Goal: Information Seeking & Learning: Learn about a topic

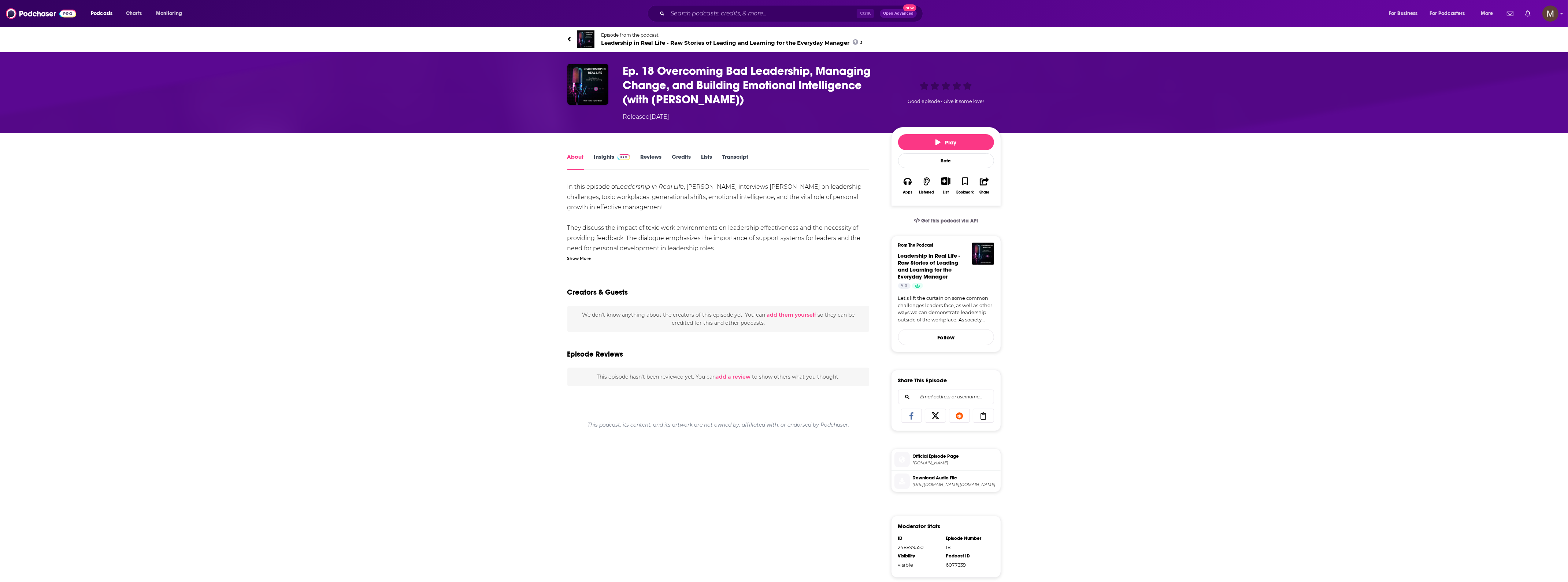
click at [621, 43] on span "Leadership in Real Life - Raw Stories of Leading and Learning for the Everyday …" at bounding box center [732, 42] width 262 height 7
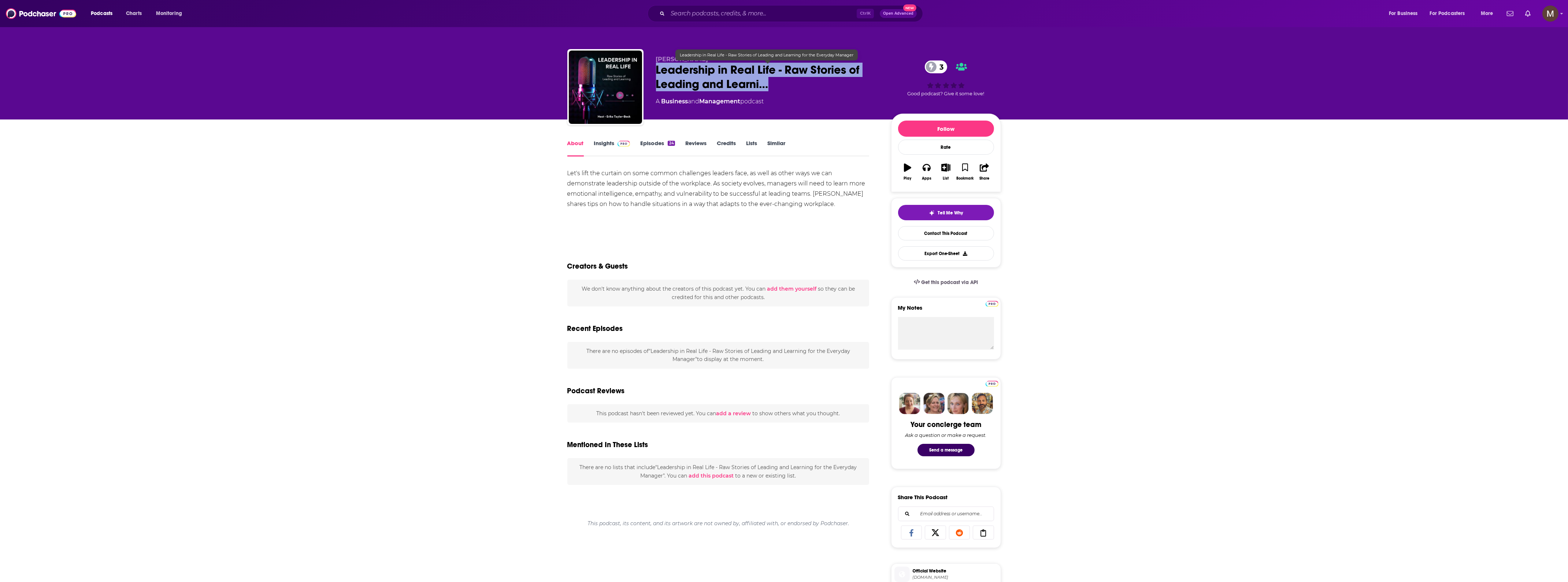
drag, startPoint x: 648, startPoint y: 64, endPoint x: 787, endPoint y: 89, distance: 141.2
click at [787, 89] on div "Erika Taylor-Beck Leadership in Real Life - Raw Stories of Leading and Learni… …" at bounding box center [784, 89] width 433 height 79
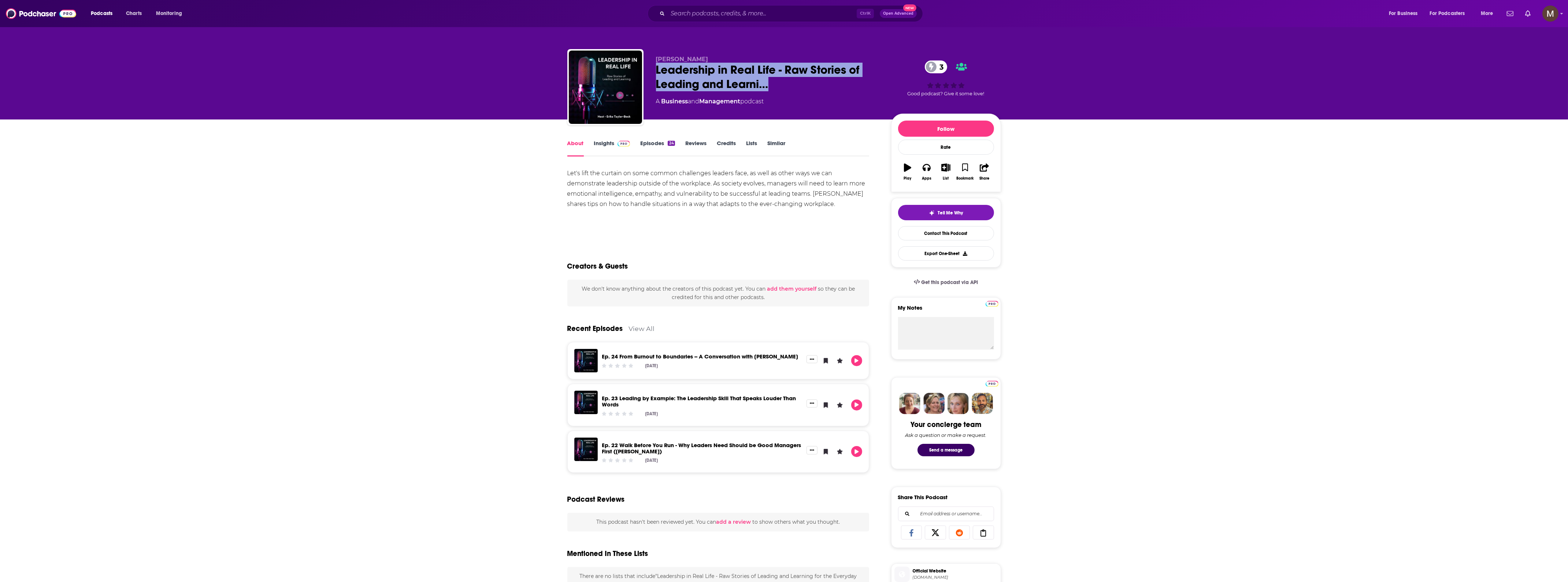
drag, startPoint x: 654, startPoint y: 97, endPoint x: 783, endPoint y: 101, distance: 129.1
click at [808, 102] on div "Erika Taylor-Beck Leadership in Real Life - Raw Stories of Leading and Learni… …" at bounding box center [784, 89] width 433 height 79
copy div "A Business and Management podcast"
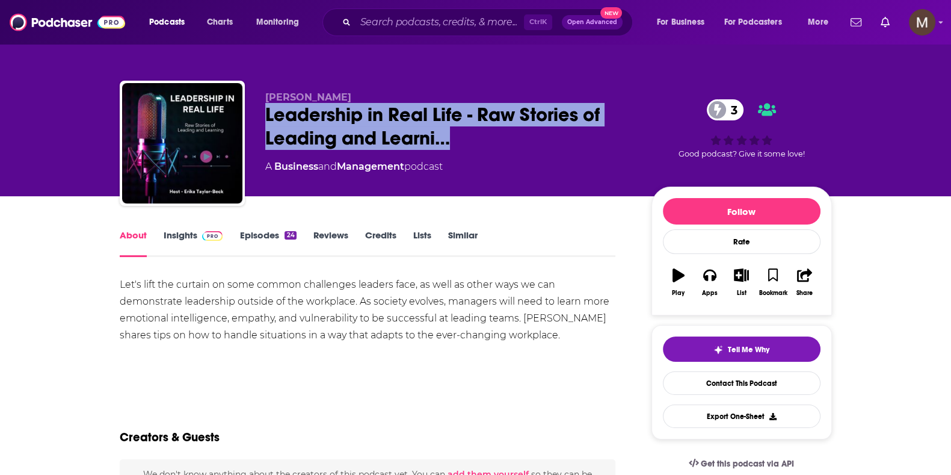
copy div "A Business and Management podcast"
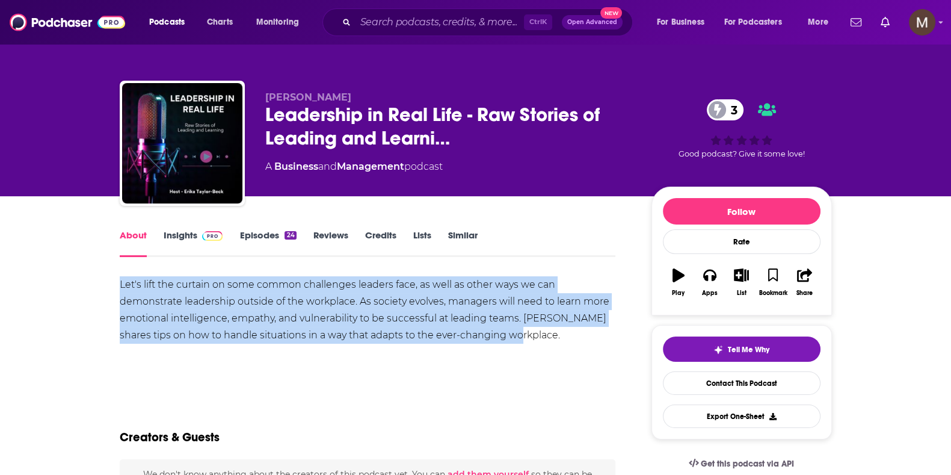
drag, startPoint x: 114, startPoint y: 287, endPoint x: 534, endPoint y: 338, distance: 422.5
copy div "Let's lift the curtain on some common challenges leaders face, as well as other…"
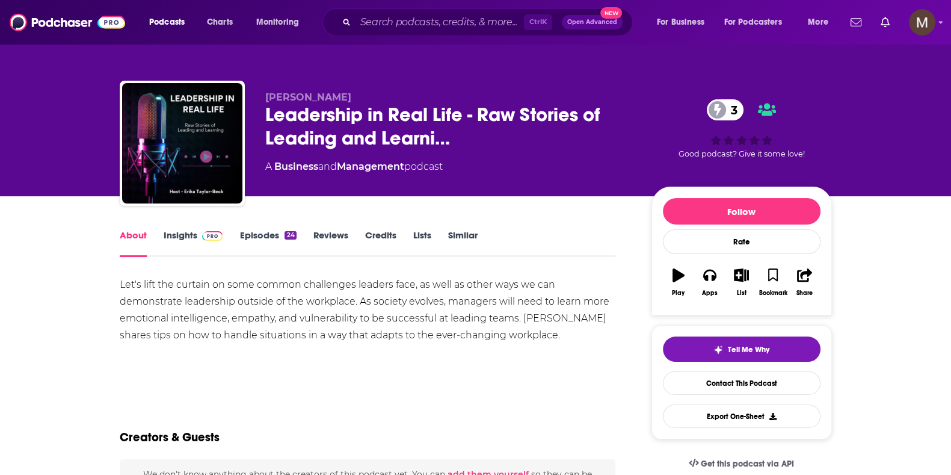
click at [177, 230] on link "Insights" at bounding box center [194, 243] width 60 height 28
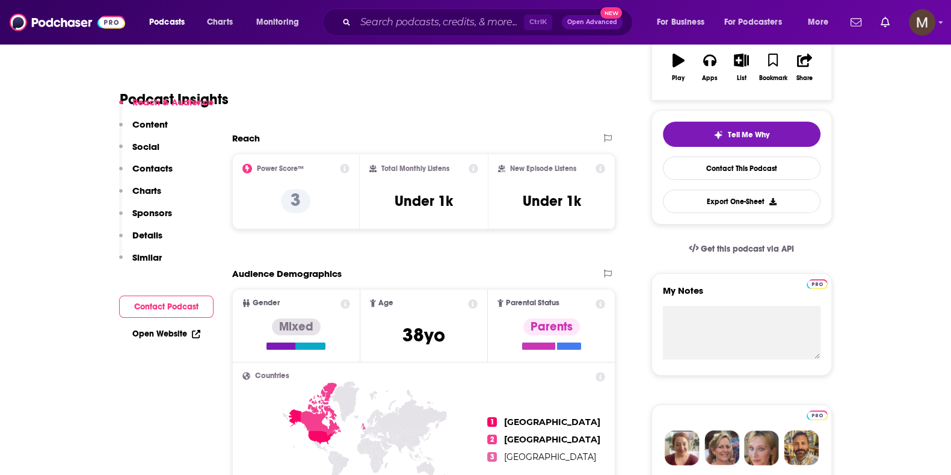
scroll to position [226, 0]
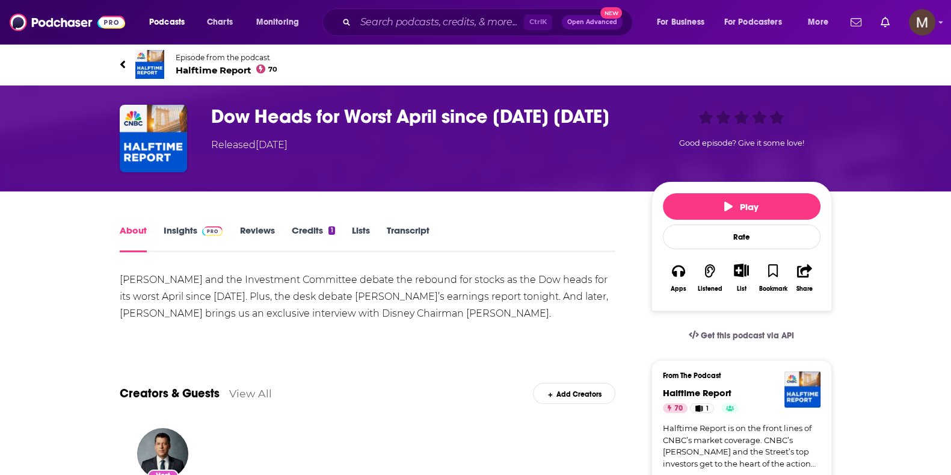
click at [201, 66] on span "Halftime Report 70" at bounding box center [227, 69] width 102 height 11
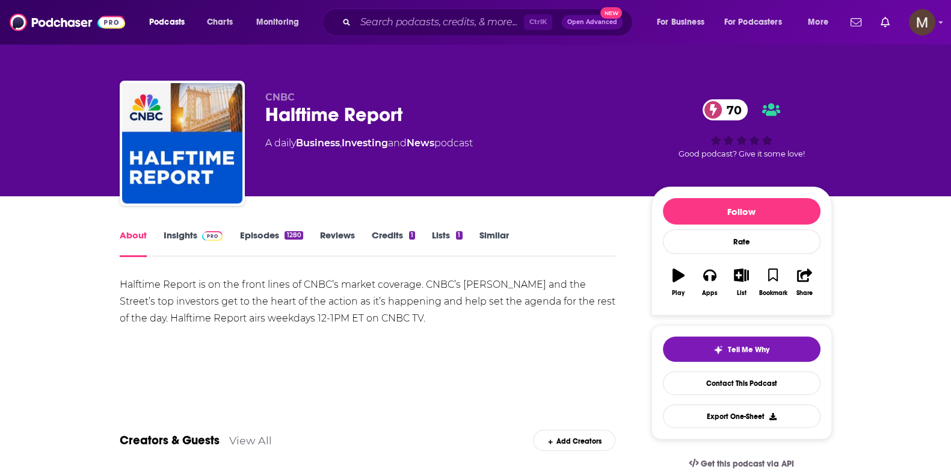
drag, startPoint x: 271, startPoint y: 140, endPoint x: 264, endPoint y: 149, distance: 11.6
click at [583, 132] on div "CNBC Halftime Report 70 A daily Business , Investing and News podcast" at bounding box center [448, 139] width 367 height 96
drag, startPoint x: 265, startPoint y: 145, endPoint x: 490, endPoint y: 153, distance: 225.2
click at [490, 153] on div "CNBC Halftime Report 70 A daily Business , Investing and News podcast" at bounding box center [448, 139] width 367 height 96
copy div "A daily Business , Investing and News podcast"
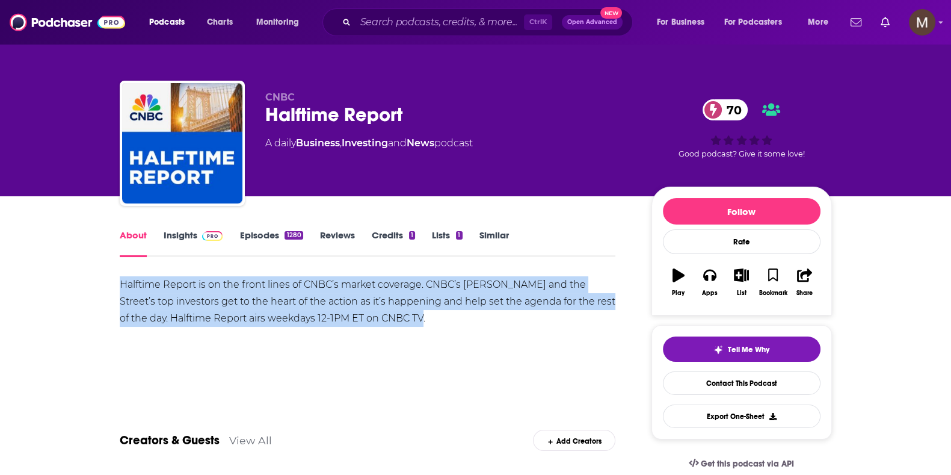
drag, startPoint x: 120, startPoint y: 285, endPoint x: 448, endPoint y: 335, distance: 331.2
click at [448, 335] on div "Halftime Report is on the front lines of CNBC’s market coverage. CNBC’s Scott W…" at bounding box center [368, 318] width 496 height 84
copy div "Halftime Report is on the front lines of CNBC’s market coverage. CNBC’s Scott W…"
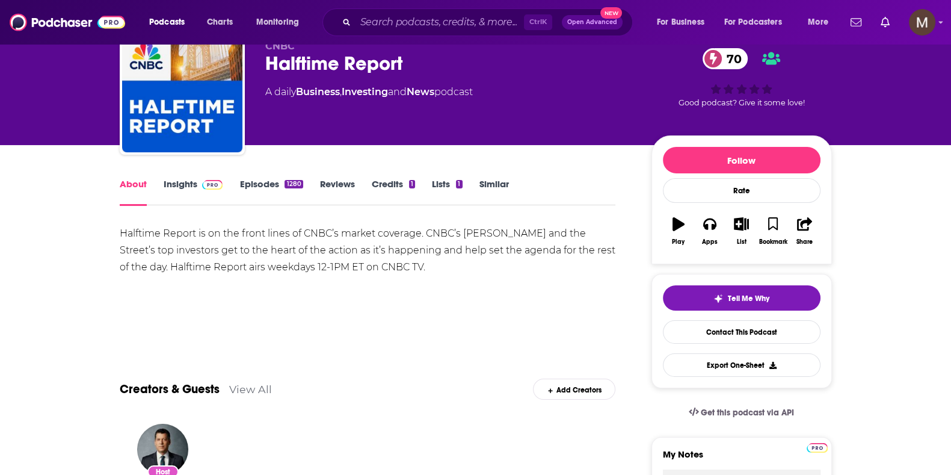
scroll to position [75, 0]
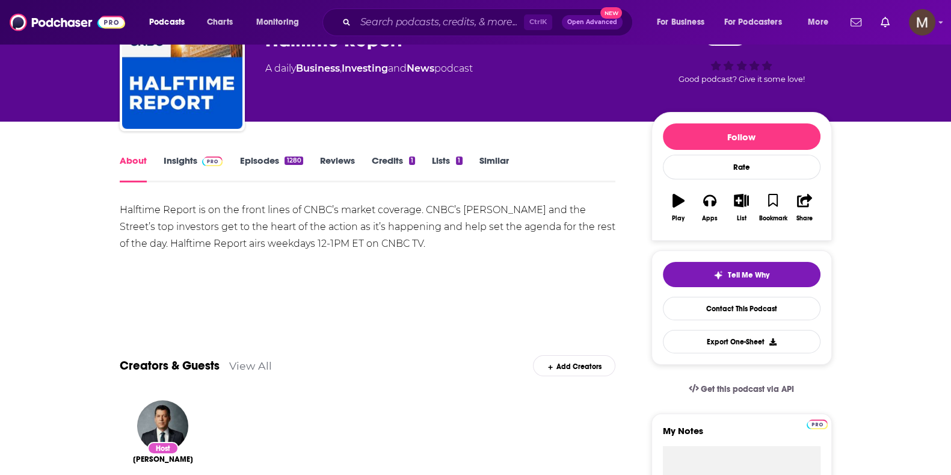
click at [175, 156] on link "Insights" at bounding box center [194, 169] width 60 height 28
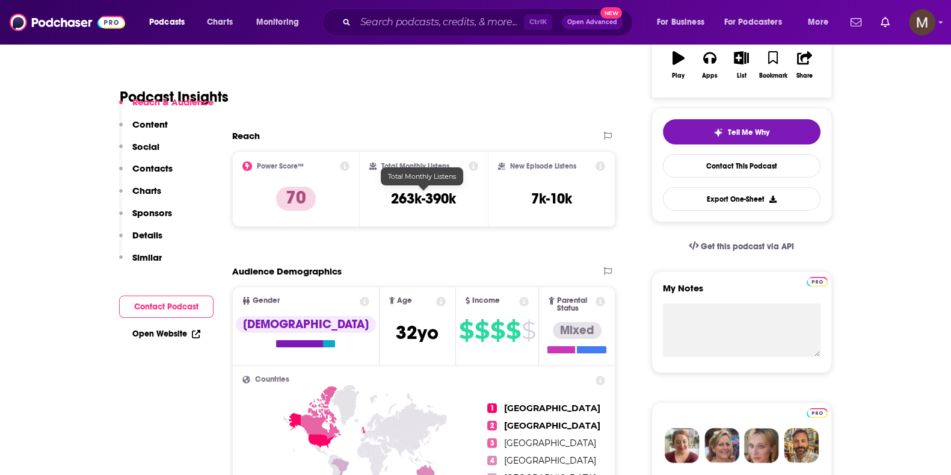
scroll to position [300, 0]
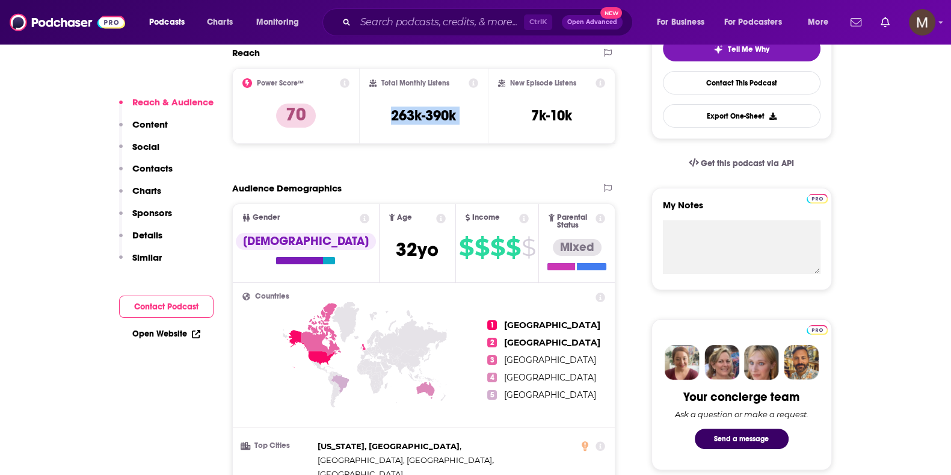
drag, startPoint x: 383, startPoint y: 113, endPoint x: 496, endPoint y: 114, distance: 113.1
click at [496, 114] on div "Power Score™ 70 Total Monthly Listens 263k-390k New Episode Listens 7k-10k" at bounding box center [424, 106] width 384 height 76
copy div "263k-390k"
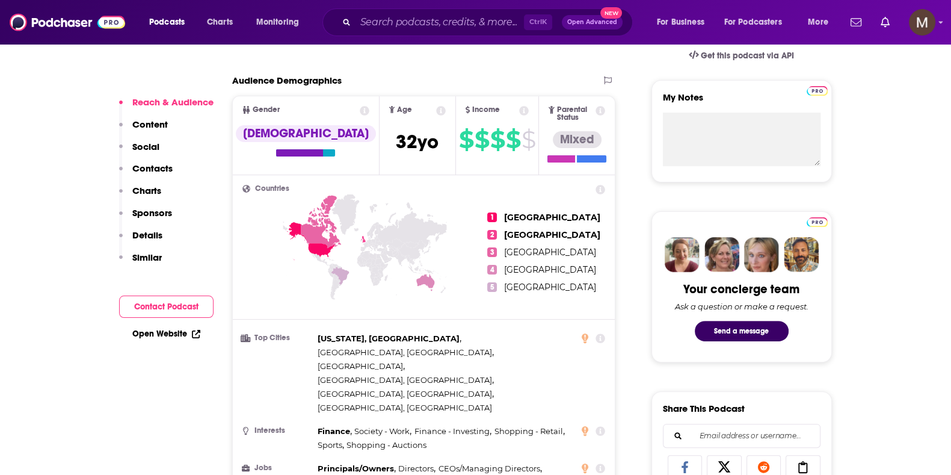
scroll to position [376, 0]
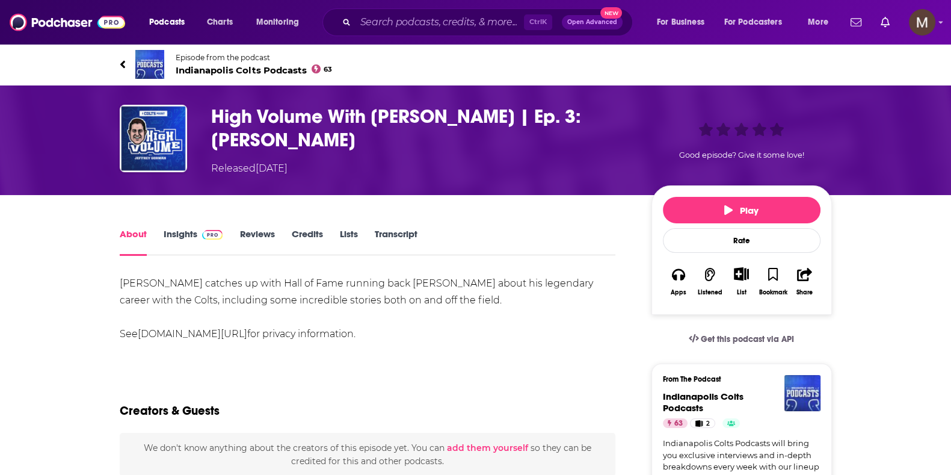
click at [196, 70] on span "Indianapolis Colts Podcasts 63" at bounding box center [254, 69] width 157 height 11
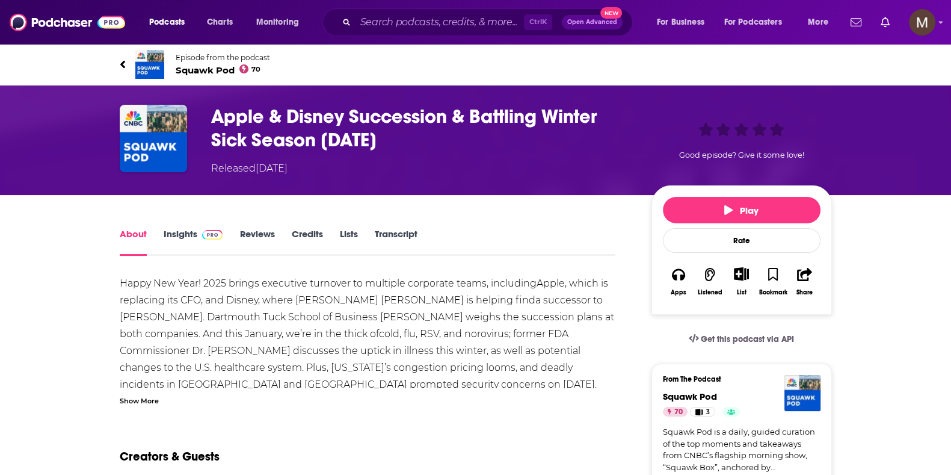
click at [120, 398] on div "Show More" at bounding box center [139, 399] width 39 height 11
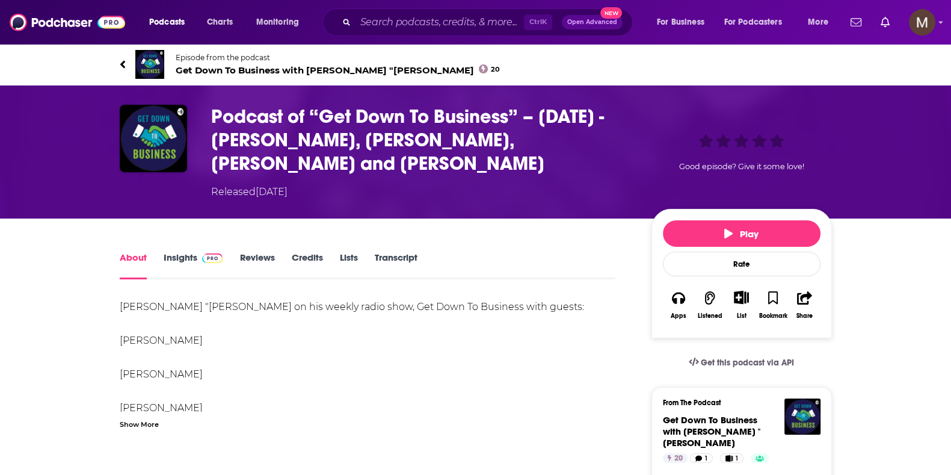
drag, startPoint x: 135, startPoint y: 425, endPoint x: 145, endPoint y: 421, distance: 10.8
click at [135, 425] on div "Show More" at bounding box center [139, 423] width 39 height 11
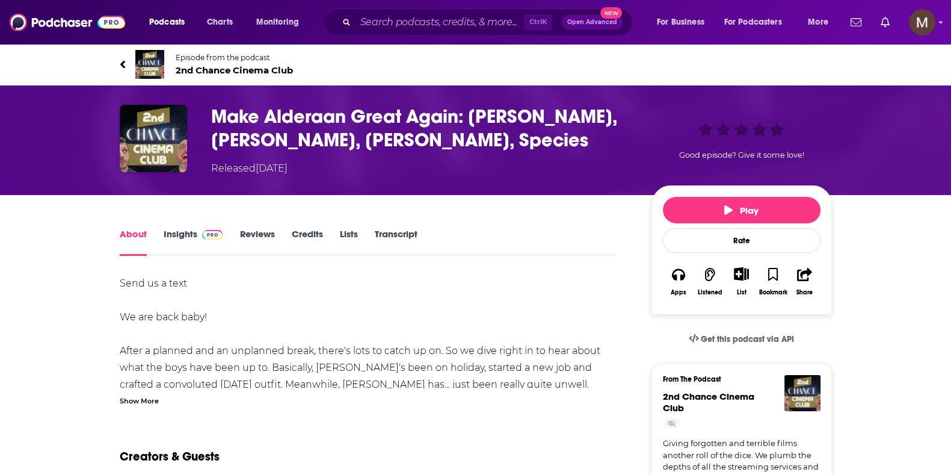
click at [226, 70] on span "2nd Chance Cinema Club" at bounding box center [234, 69] width 117 height 11
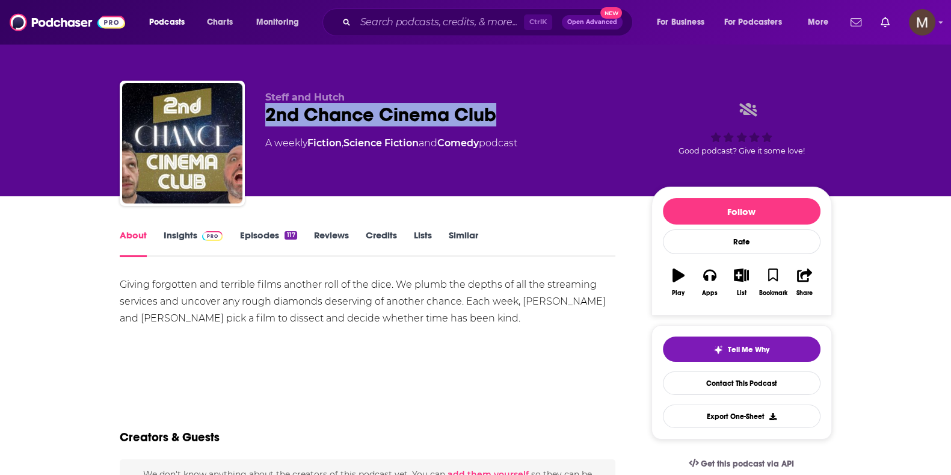
drag, startPoint x: 256, startPoint y: 111, endPoint x: 551, endPoint y: 107, distance: 294.9
click at [602, 110] on div "Steff and Hutch 2nd Chance Cinema Club A weekly Fiction , Science Fiction and C…" at bounding box center [476, 146] width 712 height 130
copy h1 "2nd Chance Cinema Club"
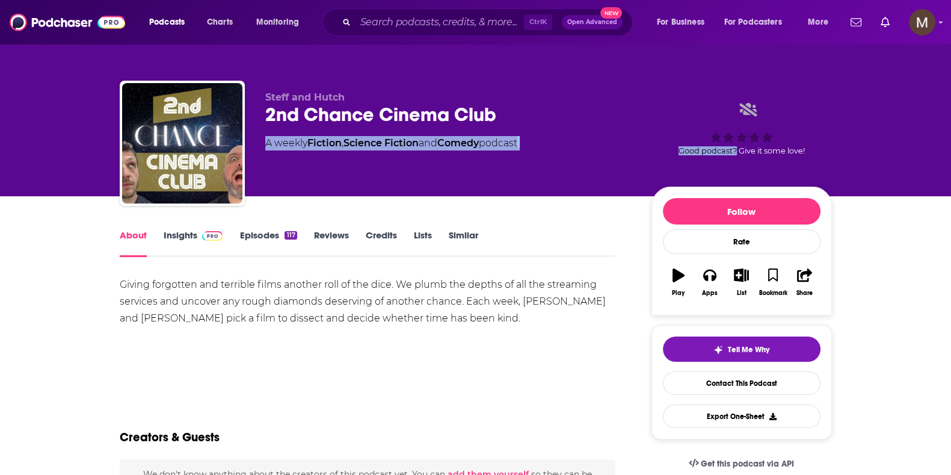
drag, startPoint x: 264, startPoint y: 144, endPoint x: 637, endPoint y: 144, distance: 373.1
click at [731, 150] on div "Steff and Hutch 2nd Chance Cinema Club A weekly Fiction , Science Fiction and C…" at bounding box center [476, 146] width 712 height 130
copy div "A weekly Fiction , Science Fiction and Comedy podcast Good podcast"
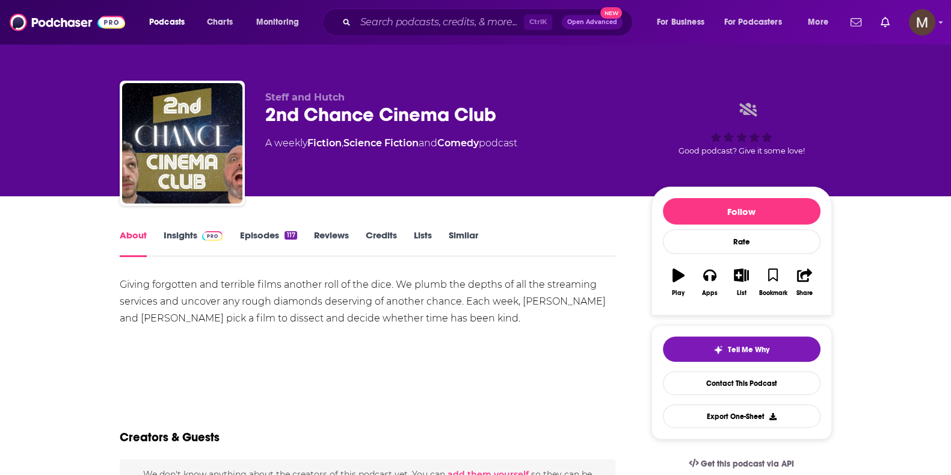
click at [584, 122] on div "2nd Chance Cinema Club" at bounding box center [448, 114] width 367 height 23
drag, startPoint x: 536, startPoint y: 148, endPoint x: 264, endPoint y: 144, distance: 272.0
click at [264, 144] on div "Steff and Hutch 2nd Chance Cinema Club A weekly Fiction , Science Fiction and C…" at bounding box center [476, 146] width 712 height 130
copy div "A weekly Fiction , Science Fiction and Comedy podcast"
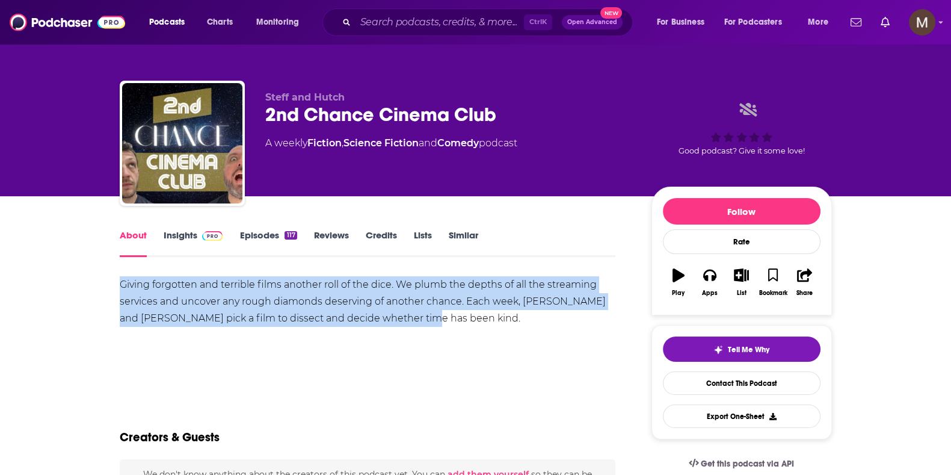
drag, startPoint x: 108, startPoint y: 278, endPoint x: 478, endPoint y: 323, distance: 372.2
copy div "Giving forgotten and terrible films another roll of the dice. We plumb the dept…"
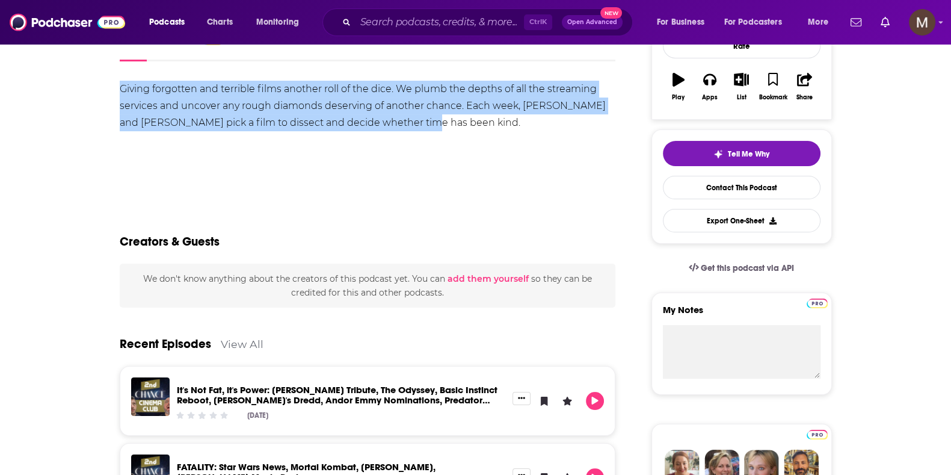
scroll to position [75, 0]
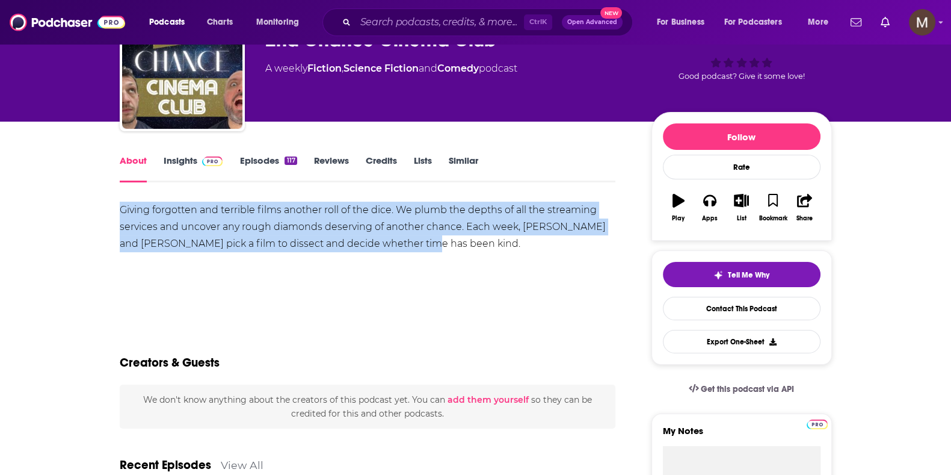
click at [167, 153] on div "About Insights Episodes 117 Reviews Credits Lists Similar" at bounding box center [368, 167] width 496 height 29
click at [188, 158] on link "Insights" at bounding box center [194, 169] width 60 height 28
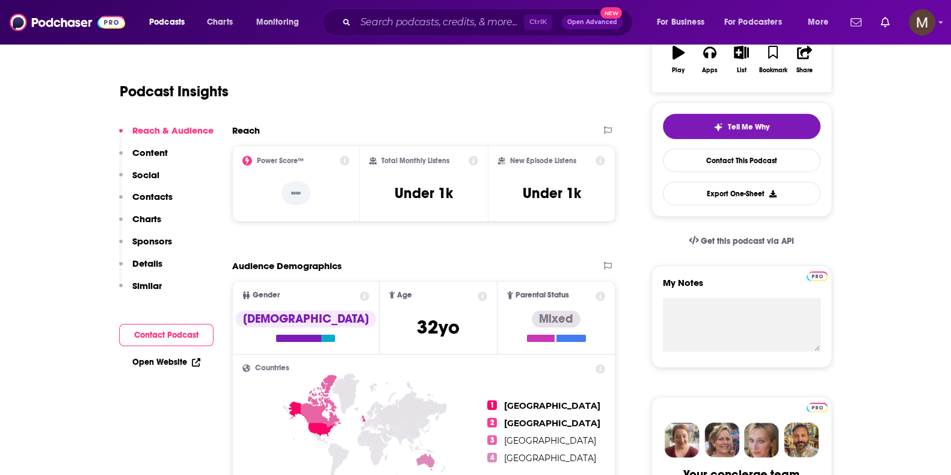
scroll to position [226, 0]
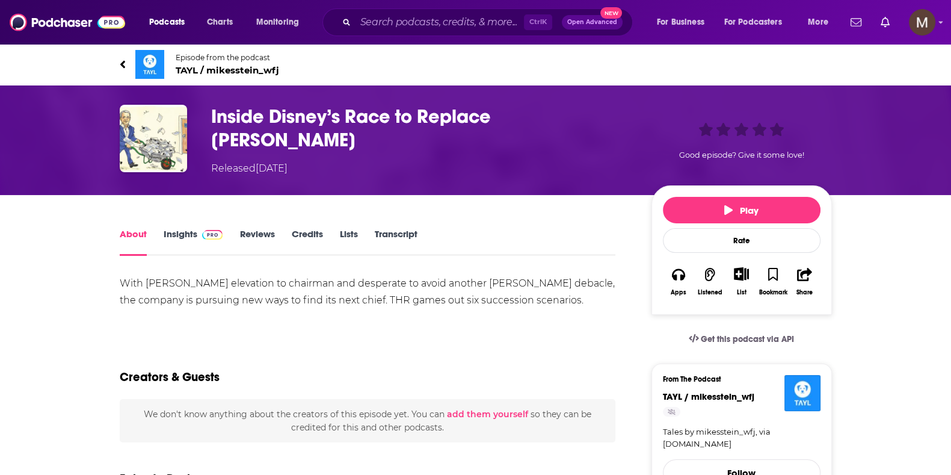
click at [207, 66] on span "TAYL / mikesstein_wfj" at bounding box center [227, 69] width 103 height 11
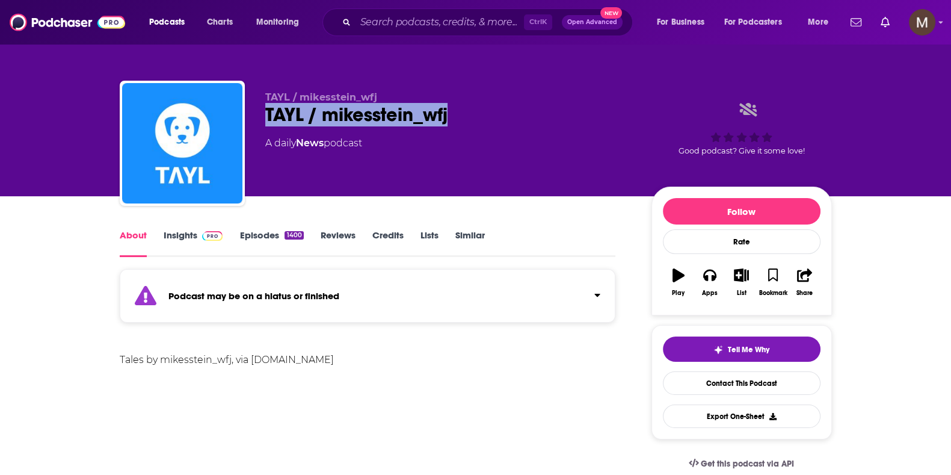
drag, startPoint x: 256, startPoint y: 110, endPoint x: 469, endPoint y: 114, distance: 213.7
click at [469, 114] on div "TAYL / mikesstein_wfj TAYL / mikesstein_wfj A daily News podcast Good podcast? …" at bounding box center [476, 146] width 712 height 130
copy h1 "TAYL / mikesstein_wfj"
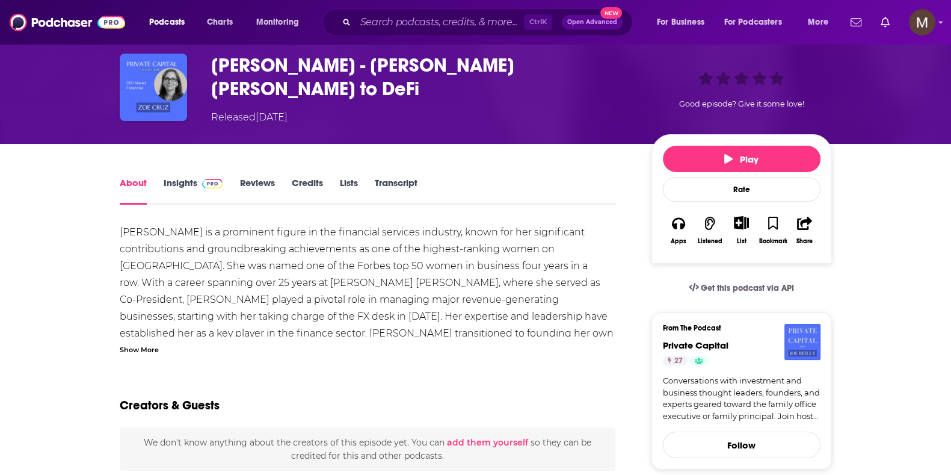
scroll to position [75, 0]
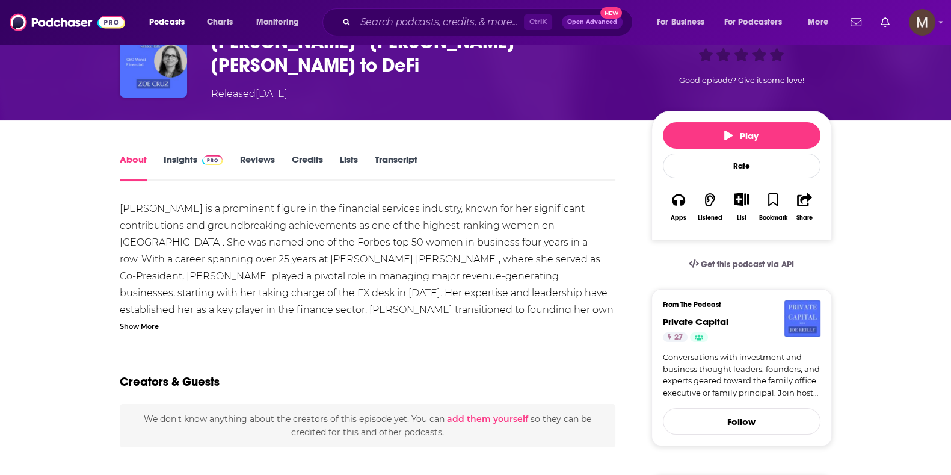
click at [158, 323] on div "Show More" at bounding box center [139, 325] width 39 height 11
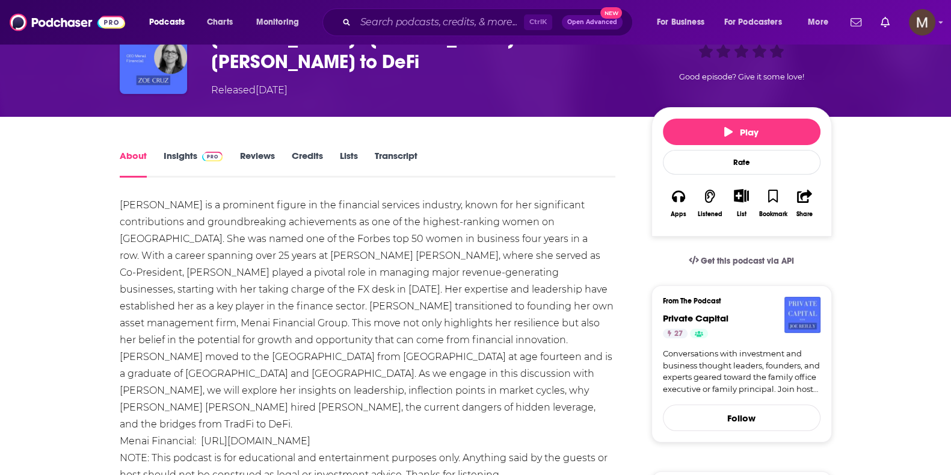
scroll to position [0, 0]
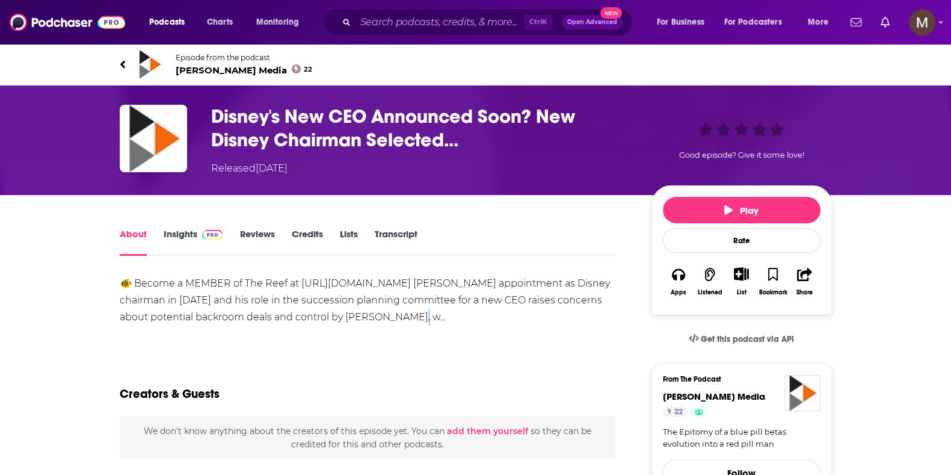
click at [423, 320] on div "🐠 Become a MEMBER of The Reef at [URL][DOMAIN_NAME] [PERSON_NAME] appointment a…" at bounding box center [368, 300] width 496 height 51
